Goal: Information Seeking & Learning: Learn about a topic

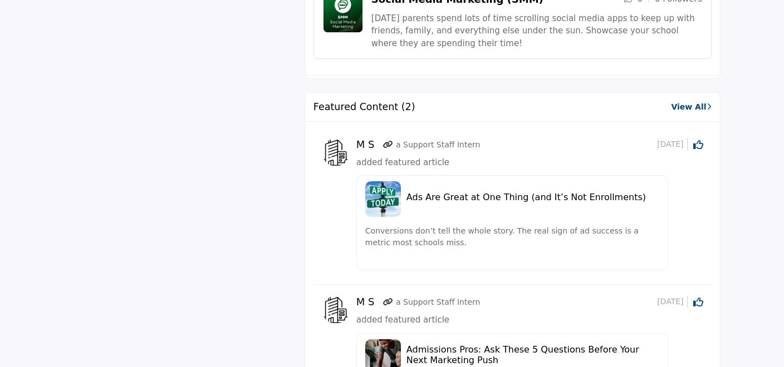
scroll to position [987, 0]
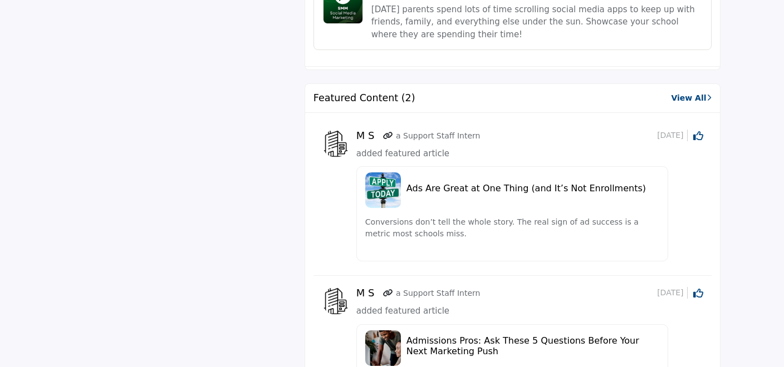
click at [682, 97] on link "View All" at bounding box center [691, 98] width 40 height 12
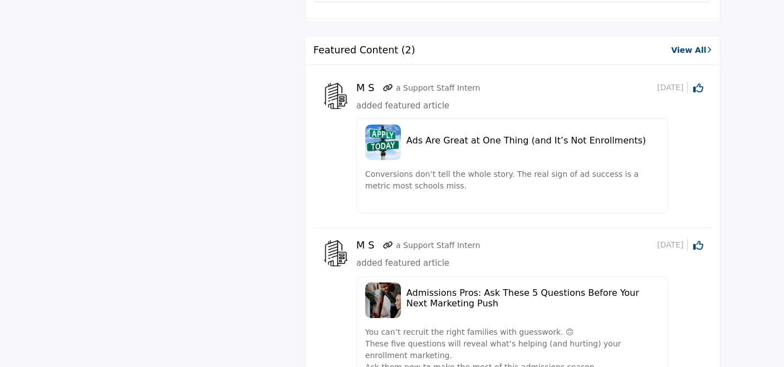
scroll to position [1058, 0]
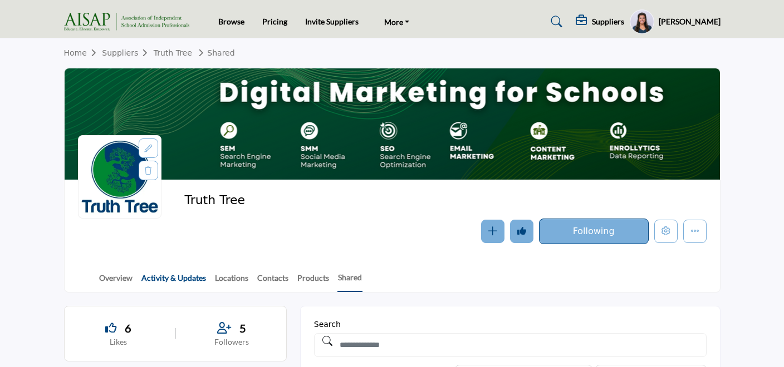
click at [189, 275] on link "Activity & Updates" at bounding box center [174, 281] width 66 height 19
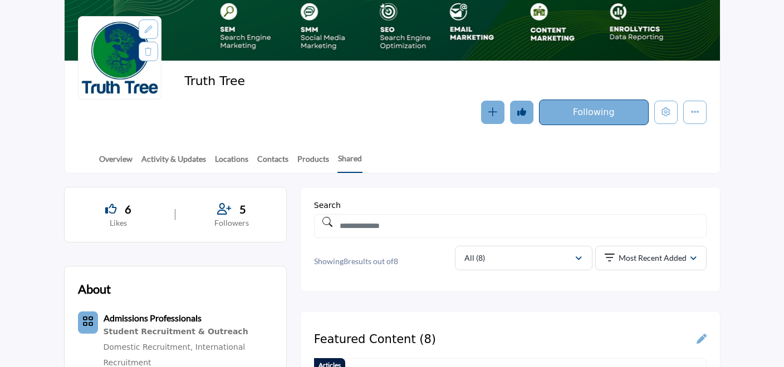
scroll to position [219, 0]
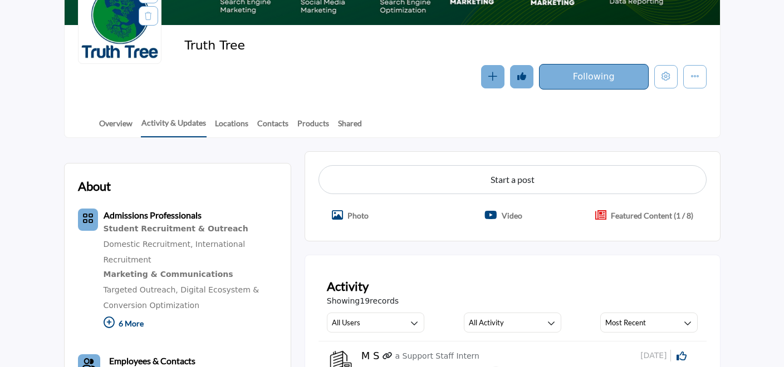
scroll to position [143, 0]
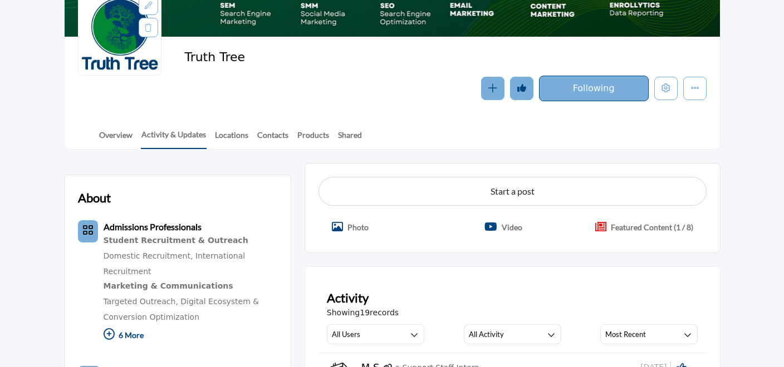
click at [661, 231] on p "Featured Content (1 / 8)" at bounding box center [651, 227] width 82 height 12
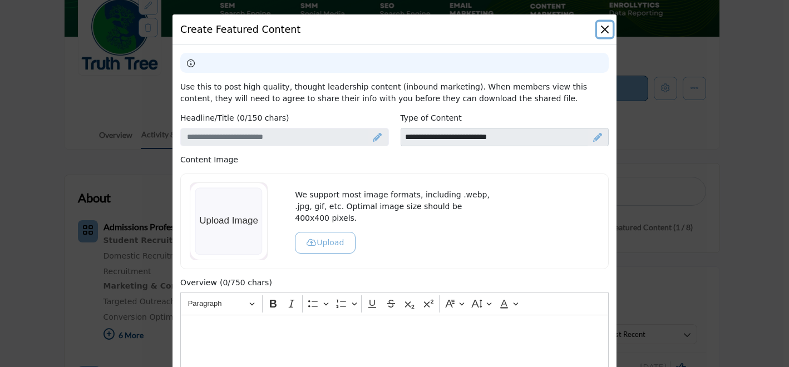
click at [599, 31] on button "Close" at bounding box center [605, 30] width 16 height 16
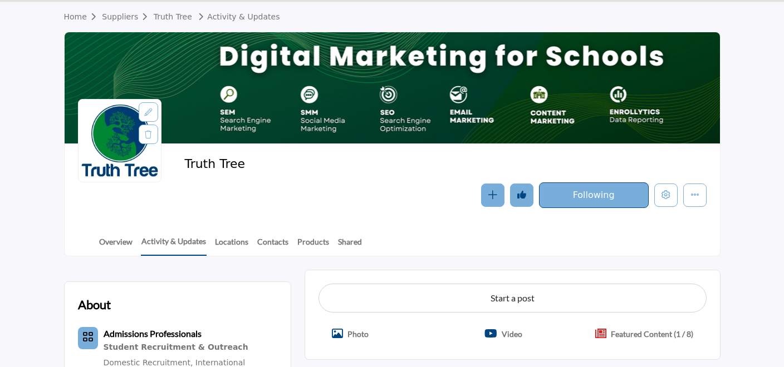
scroll to position [0, 0]
